Goal: Task Accomplishment & Management: Use online tool/utility

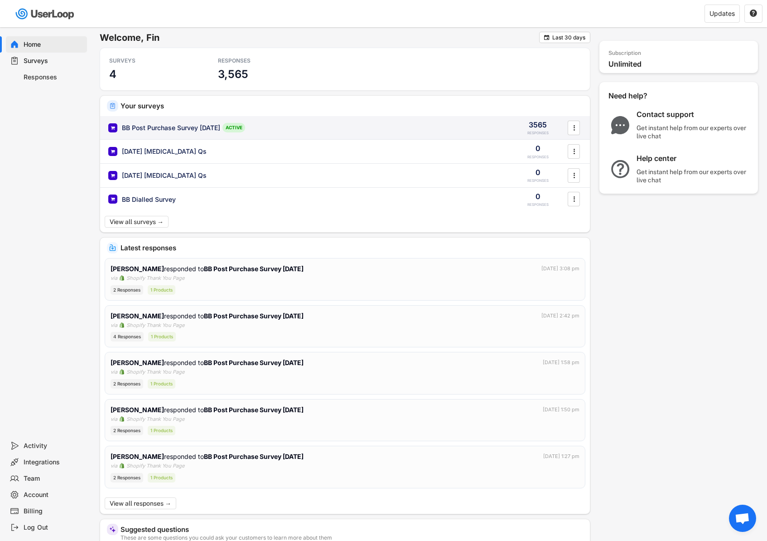
click at [219, 136] on div "BB Post Purchase Survey [DATE] ACTIVE 3565 RESPONSES " at bounding box center [345, 128] width 490 height 24
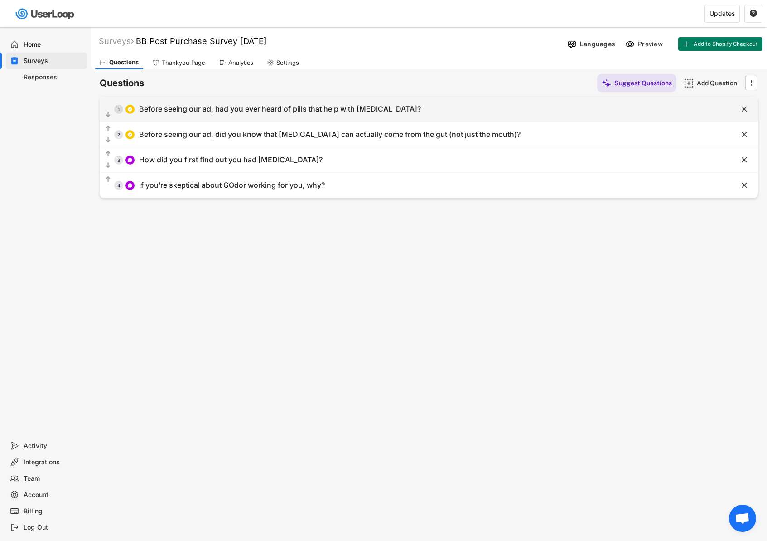
click at [190, 112] on div "Before seeing our ad, had you ever heard of pills that help with [MEDICAL_DATA]?" at bounding box center [280, 109] width 282 height 10
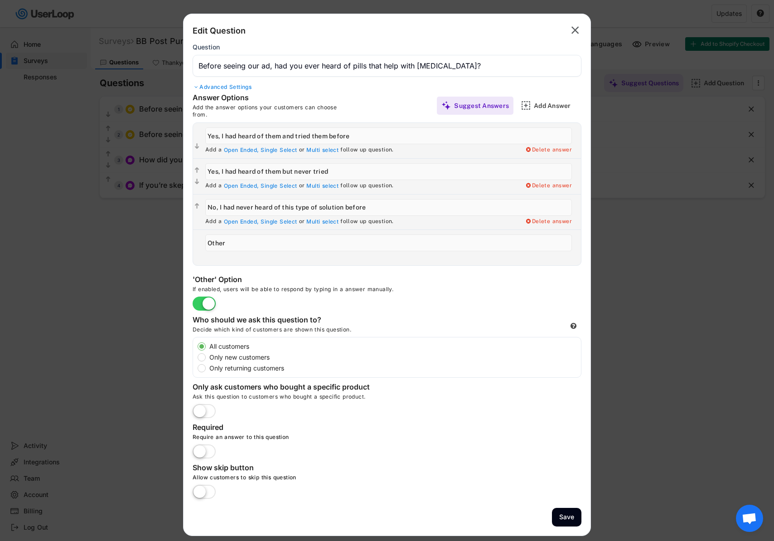
click at [576, 29] on text "" at bounding box center [576, 30] width 8 height 13
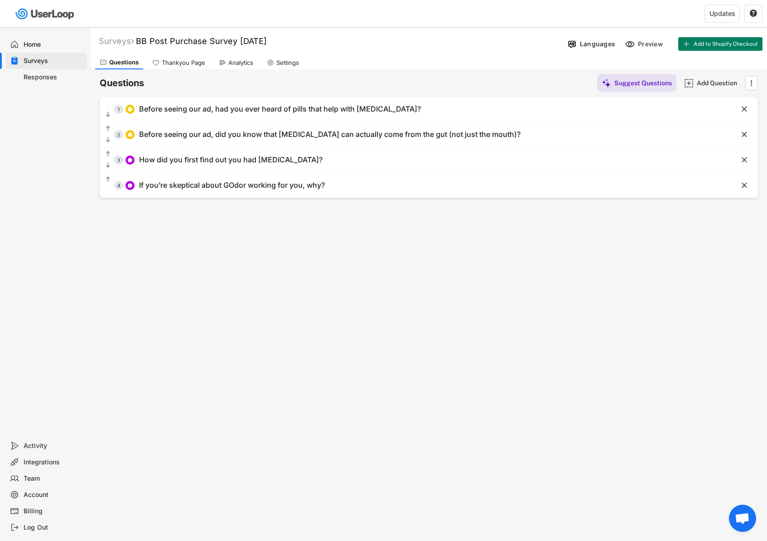
click at [249, 69] on div "Questions Suggest Questions Add Question    1 Before seeing our ad, had you …" at bounding box center [429, 133] width 659 height 129
click at [249, 68] on div "Analytics" at bounding box center [236, 63] width 44 height 14
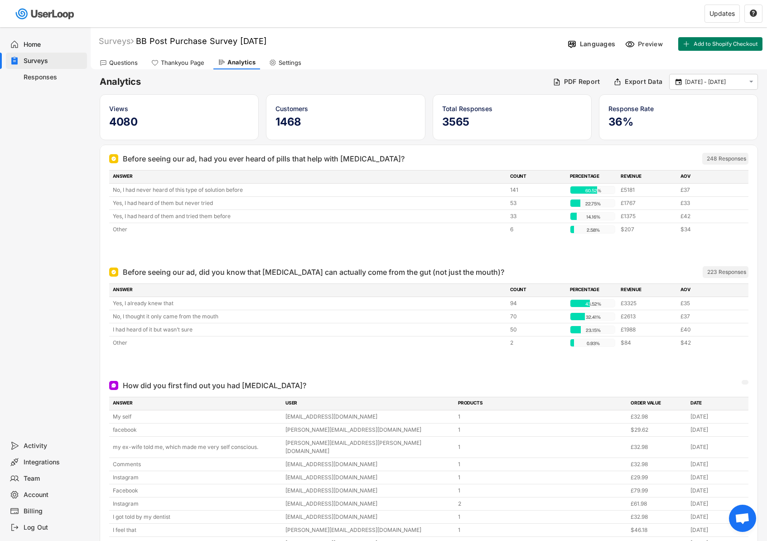
click at [66, 135] on div "Home Surveys Responses" at bounding box center [45, 232] width 91 height 410
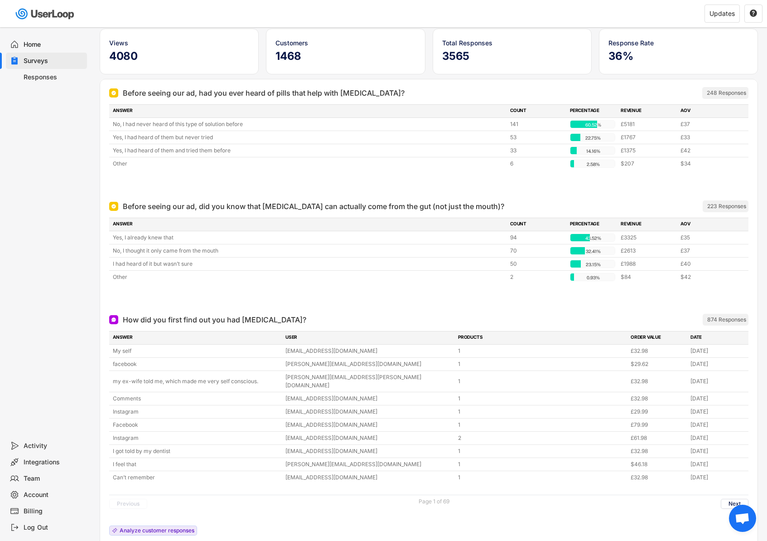
scroll to position [99, 0]
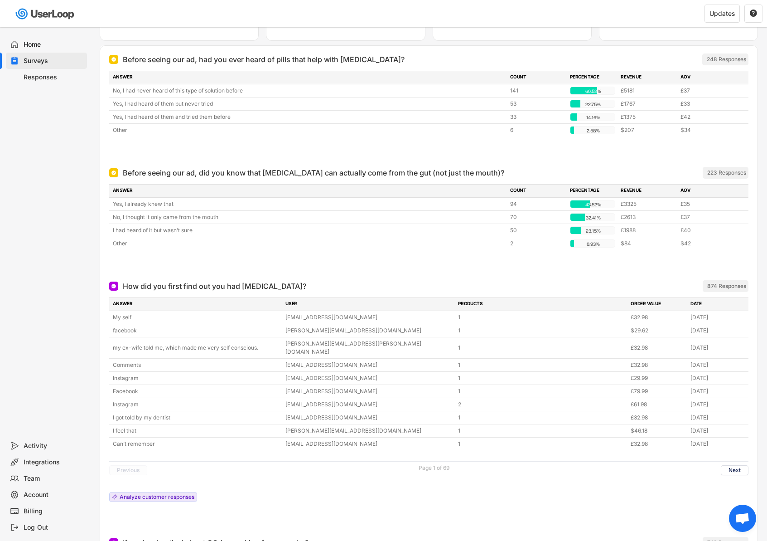
click at [130, 465] on button "Previous" at bounding box center [128, 470] width 38 height 10
click at [127, 466] on button "Previous" at bounding box center [128, 470] width 38 height 10
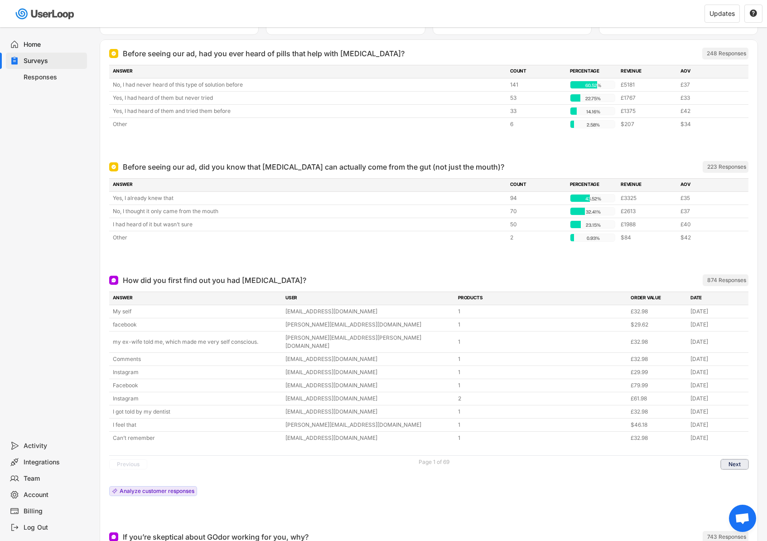
click at [728, 459] on button "Next" at bounding box center [735, 464] width 28 height 10
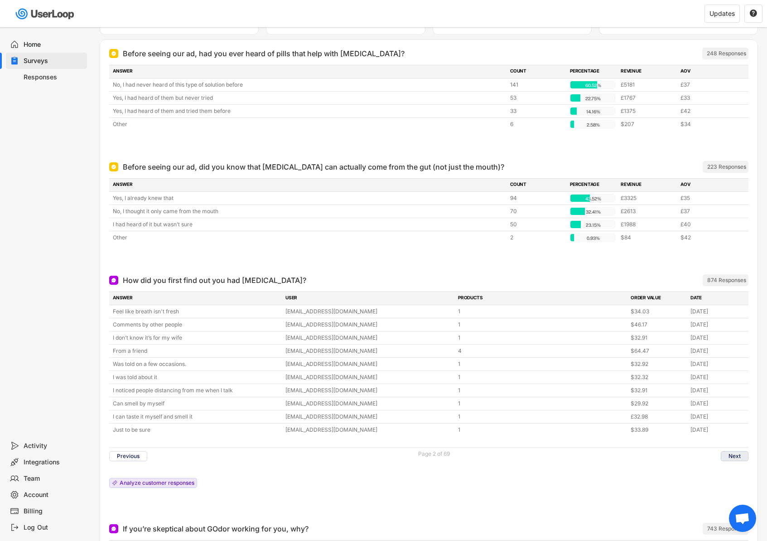
click at [734, 454] on button "Next" at bounding box center [735, 456] width 28 height 10
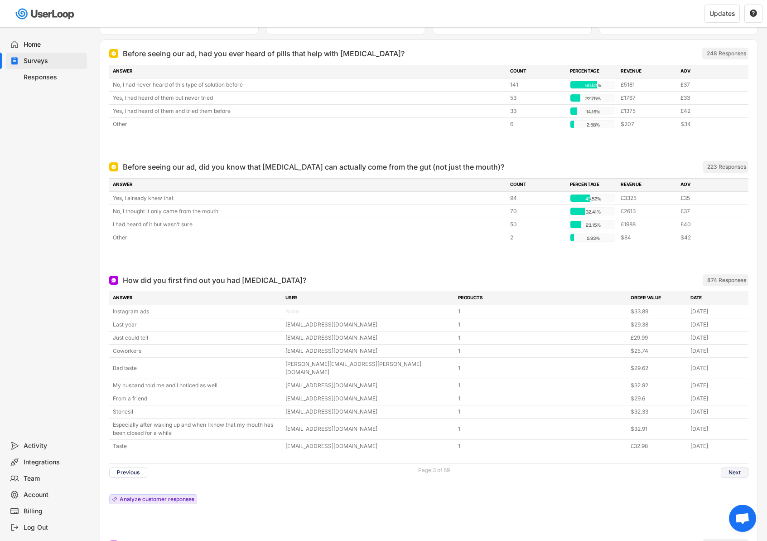
click at [738, 467] on button "Next" at bounding box center [735, 472] width 28 height 10
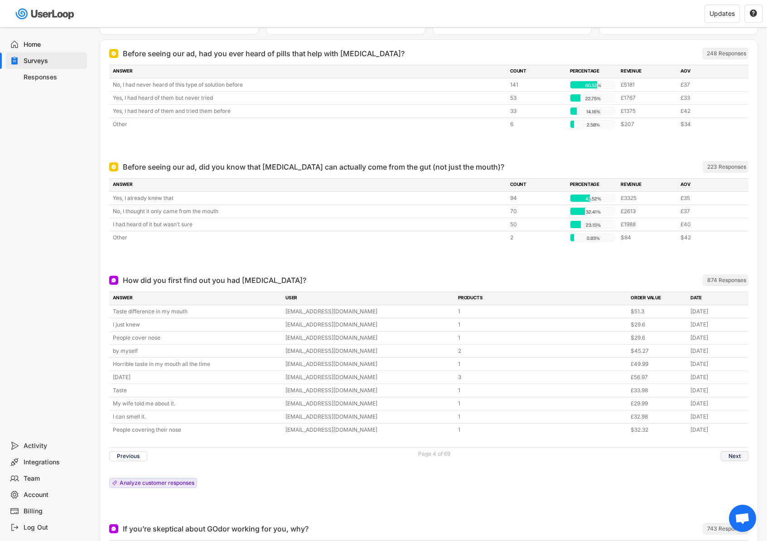
click at [741, 455] on button "Next" at bounding box center [735, 456] width 28 height 10
click at [728, 451] on button "Next" at bounding box center [735, 456] width 28 height 10
click at [728, 452] on button "Next" at bounding box center [735, 456] width 28 height 10
click at [729, 452] on button "Next" at bounding box center [735, 456] width 28 height 10
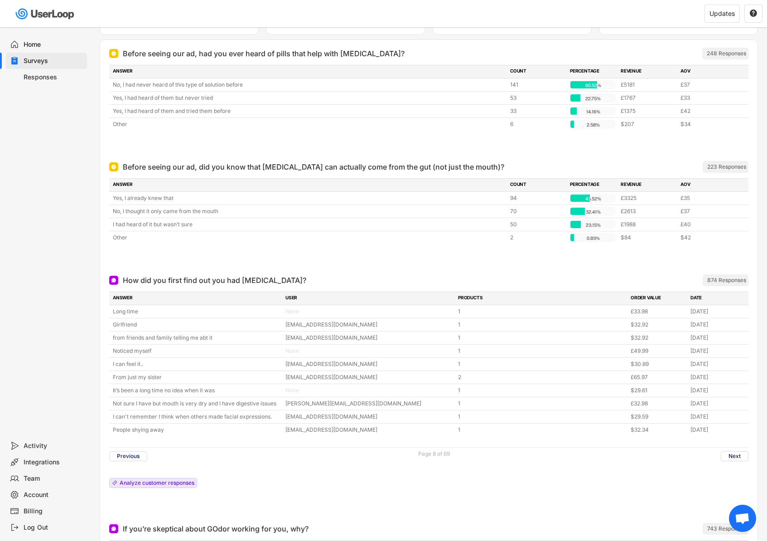
click at [714, 278] on div "874 Responses" at bounding box center [727, 280] width 39 height 7
click at [163, 480] on div "Analyze customer responses" at bounding box center [157, 482] width 75 height 5
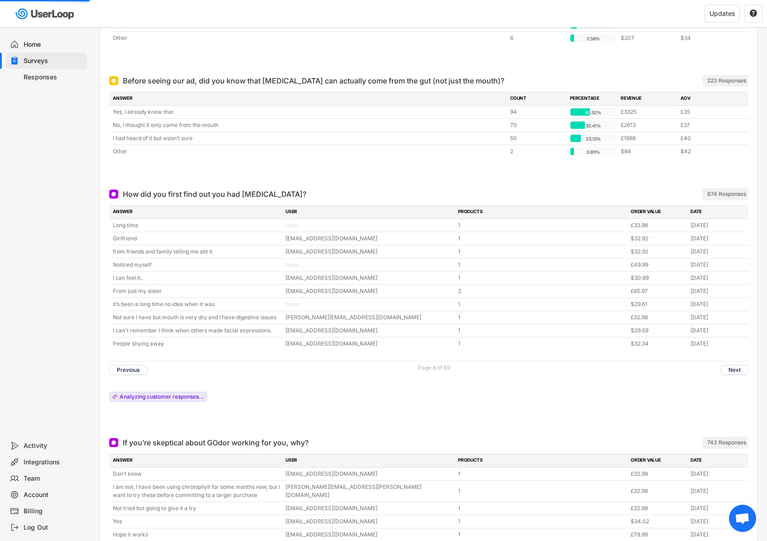
scroll to position [238, 0]
